Goal: Task Accomplishment & Management: Use online tool/utility

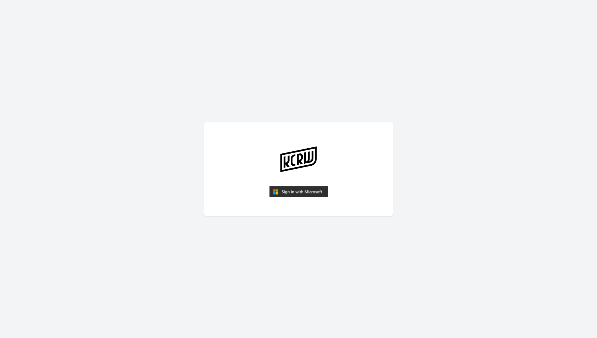
click at [312, 191] on img "submit" at bounding box center [298, 191] width 58 height 11
click at [322, 188] on img "submit" at bounding box center [298, 191] width 58 height 11
click at [317, 191] on img "submit" at bounding box center [298, 191] width 58 height 11
drag, startPoint x: 0, startPoint y: 0, endPoint x: 317, endPoint y: 191, distance: 370.3
click at [317, 191] on img "submit" at bounding box center [298, 191] width 58 height 11
